Goal: Navigation & Orientation: Find specific page/section

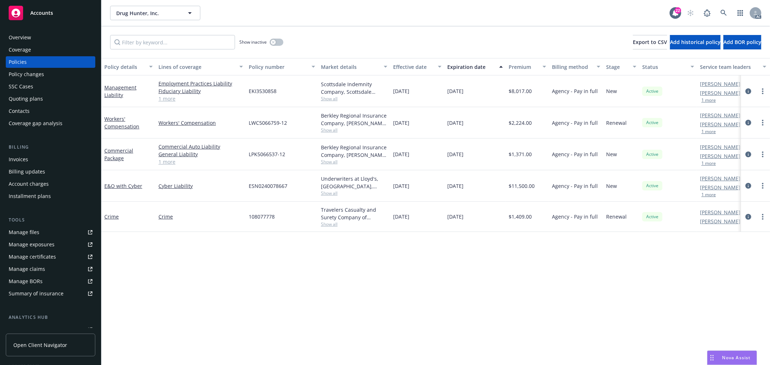
click at [25, 36] on div "Overview" at bounding box center [20, 38] width 22 height 12
